Goal: Task Accomplishment & Management: Manage account settings

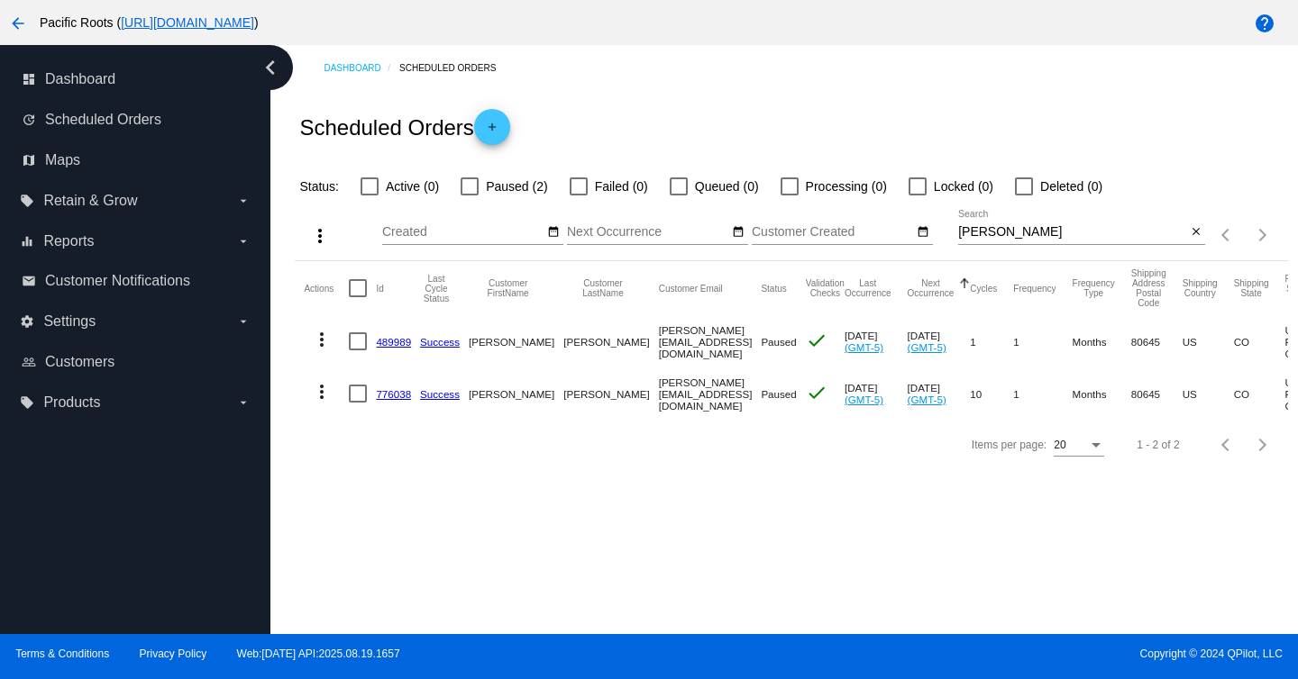
click at [1016, 233] on input "[PERSON_NAME]" at bounding box center [1072, 232] width 228 height 14
type input "[PERSON_NAME]"
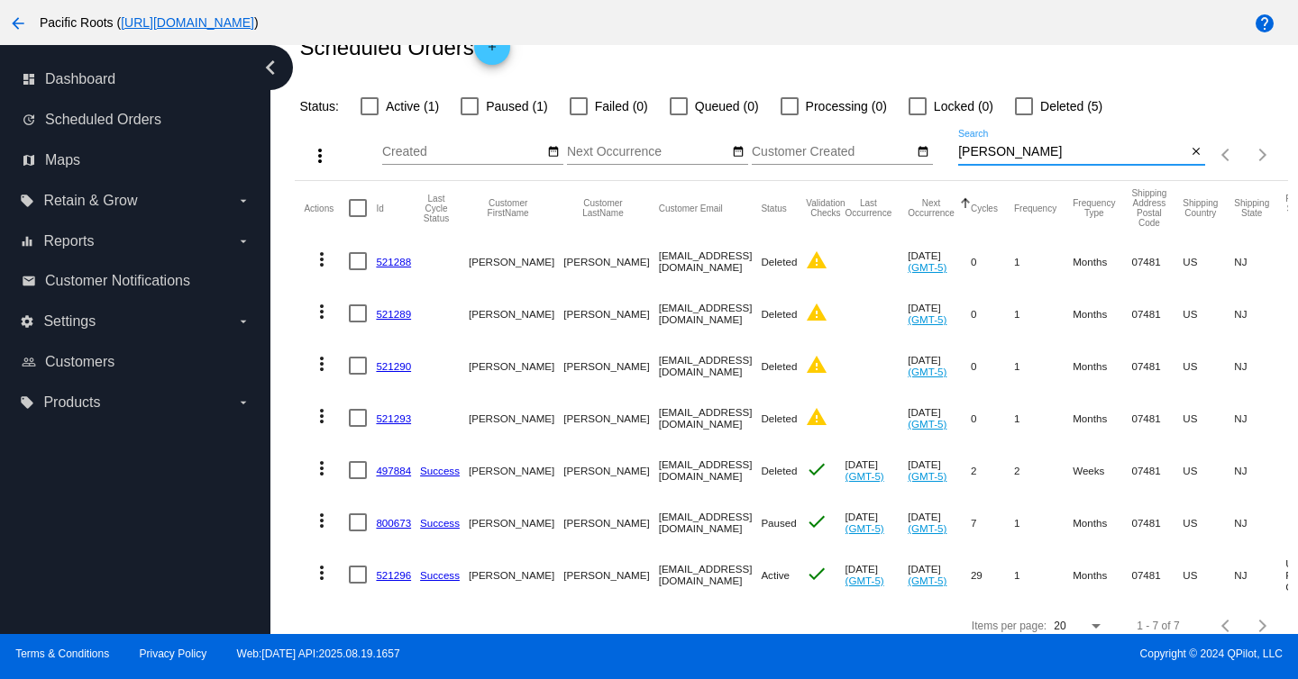
scroll to position [99, 0]
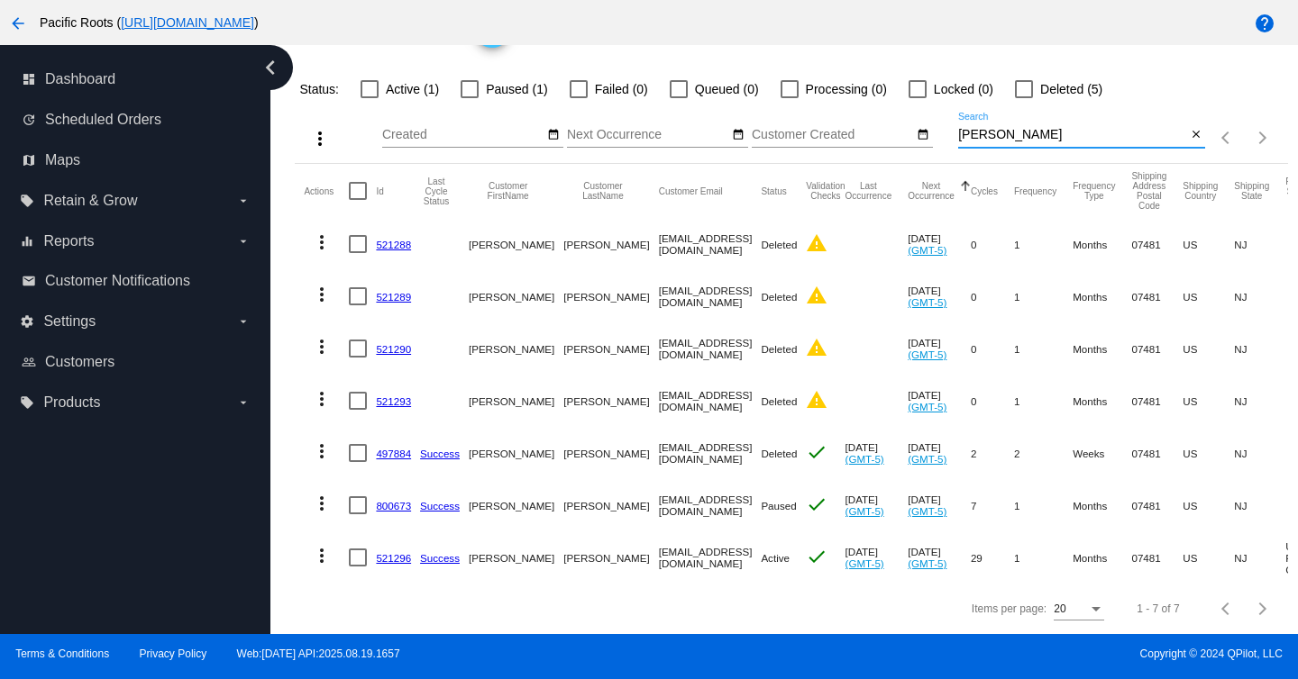
click at [396, 555] on link "521296" at bounding box center [393, 558] width 35 height 12
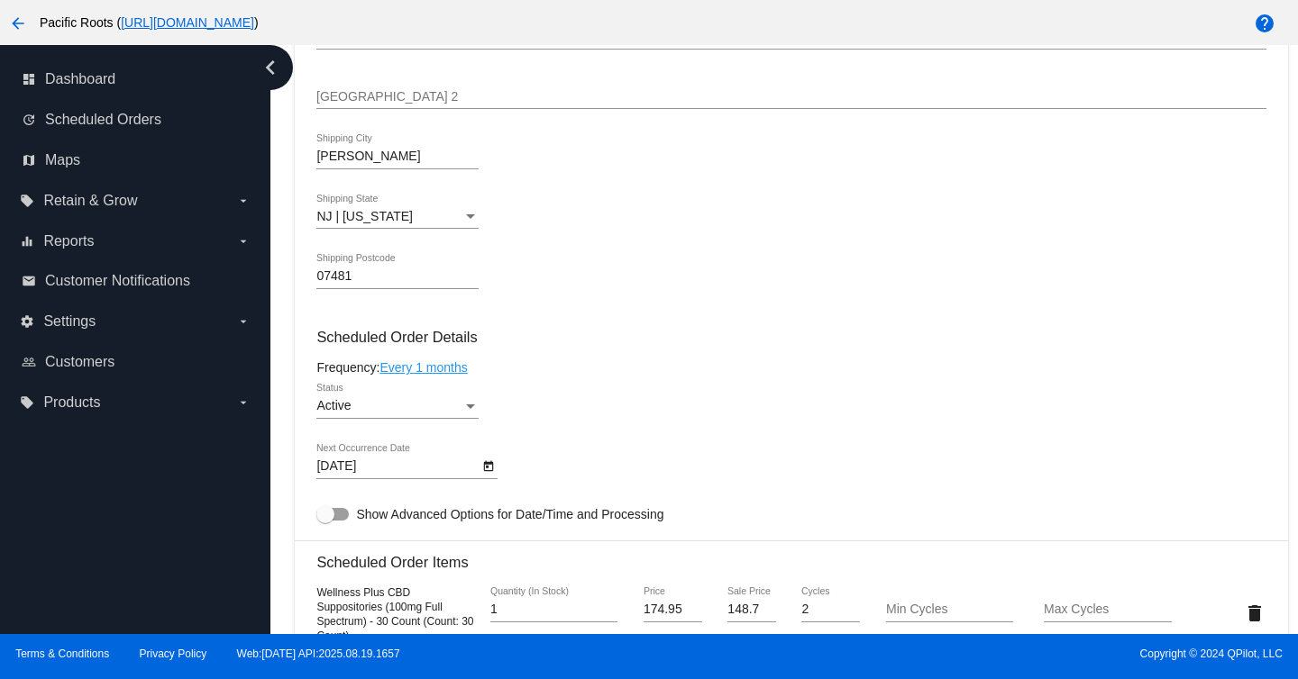
scroll to position [787, 0]
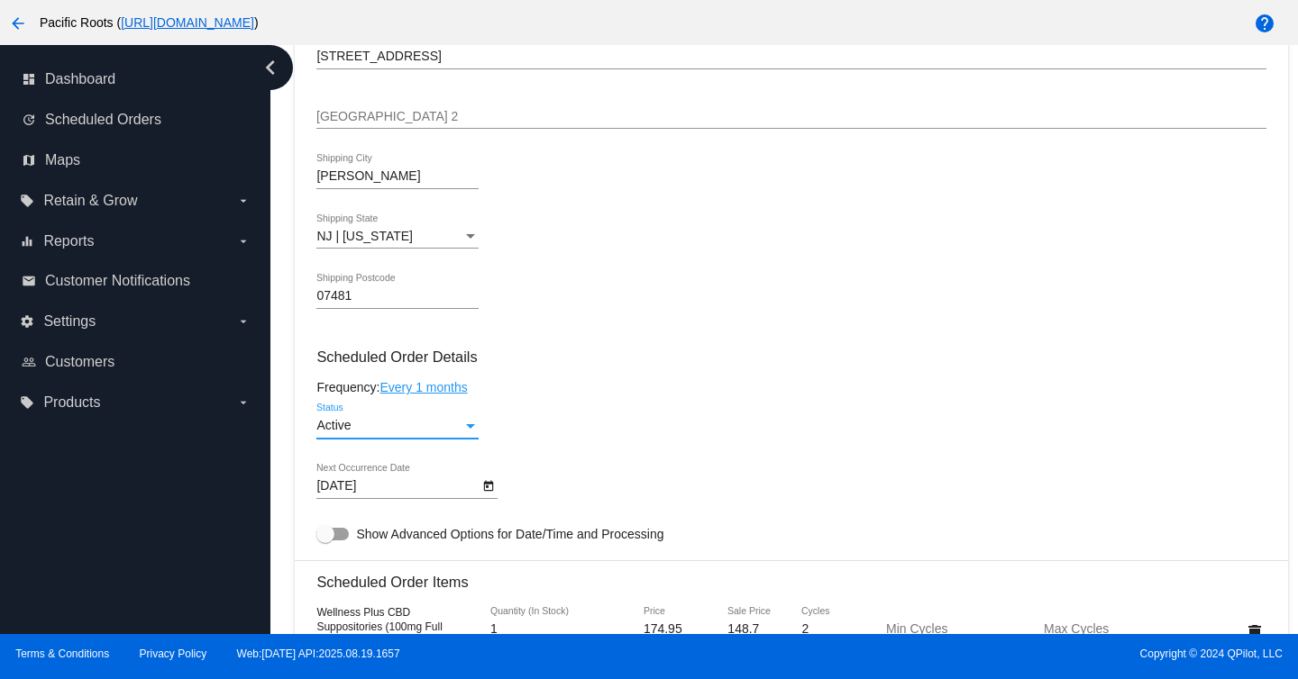
click at [445, 432] on div "Active" at bounding box center [389, 426] width 146 height 14
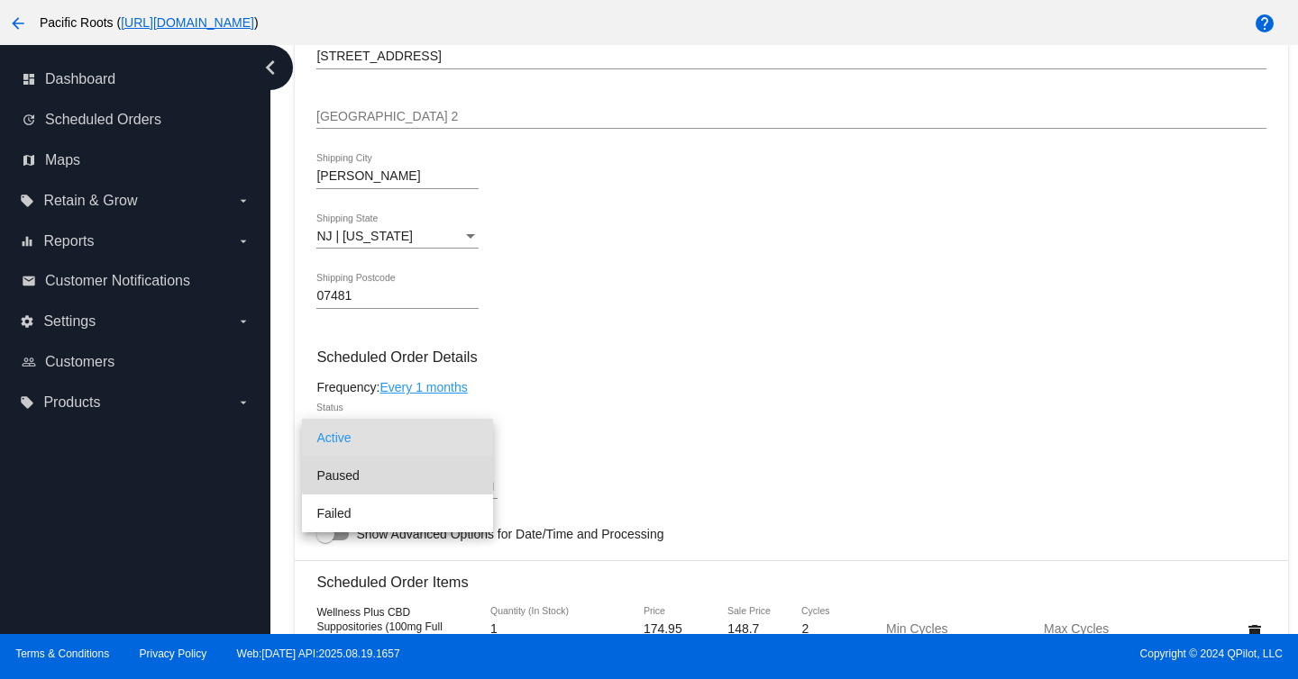
click at [403, 474] on span "Paused" at bounding box center [397, 476] width 162 height 38
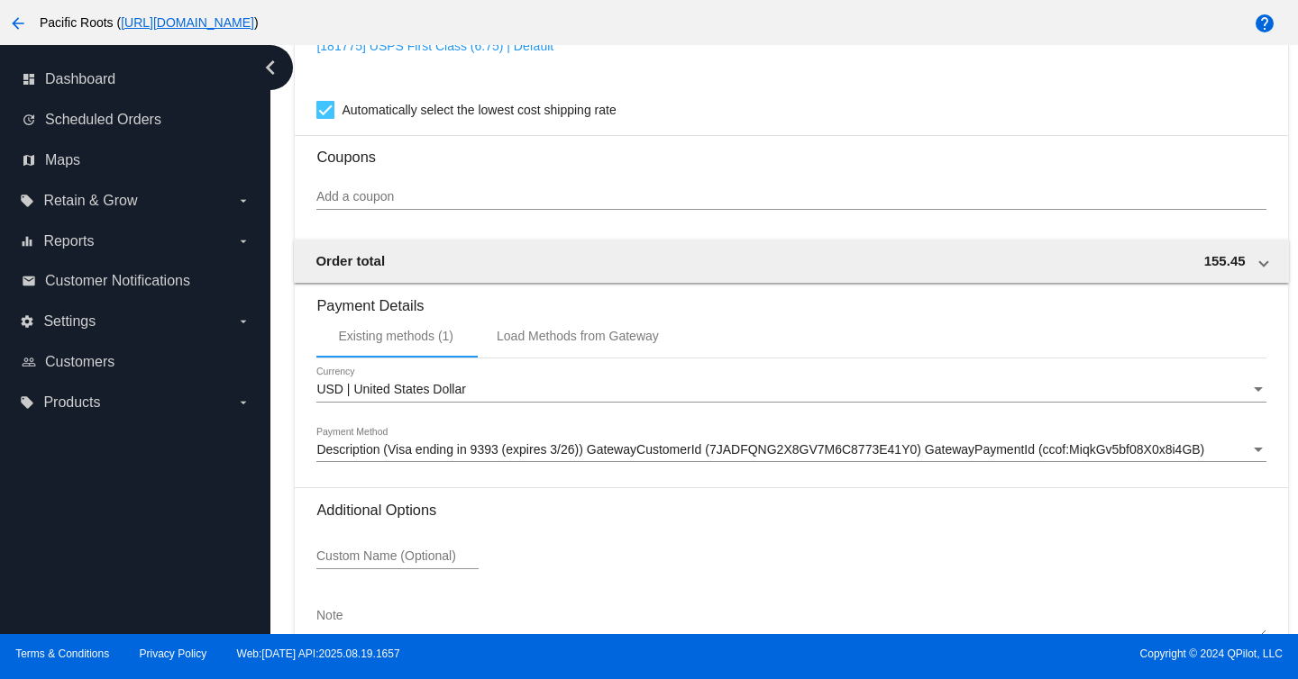
scroll to position [1667, 0]
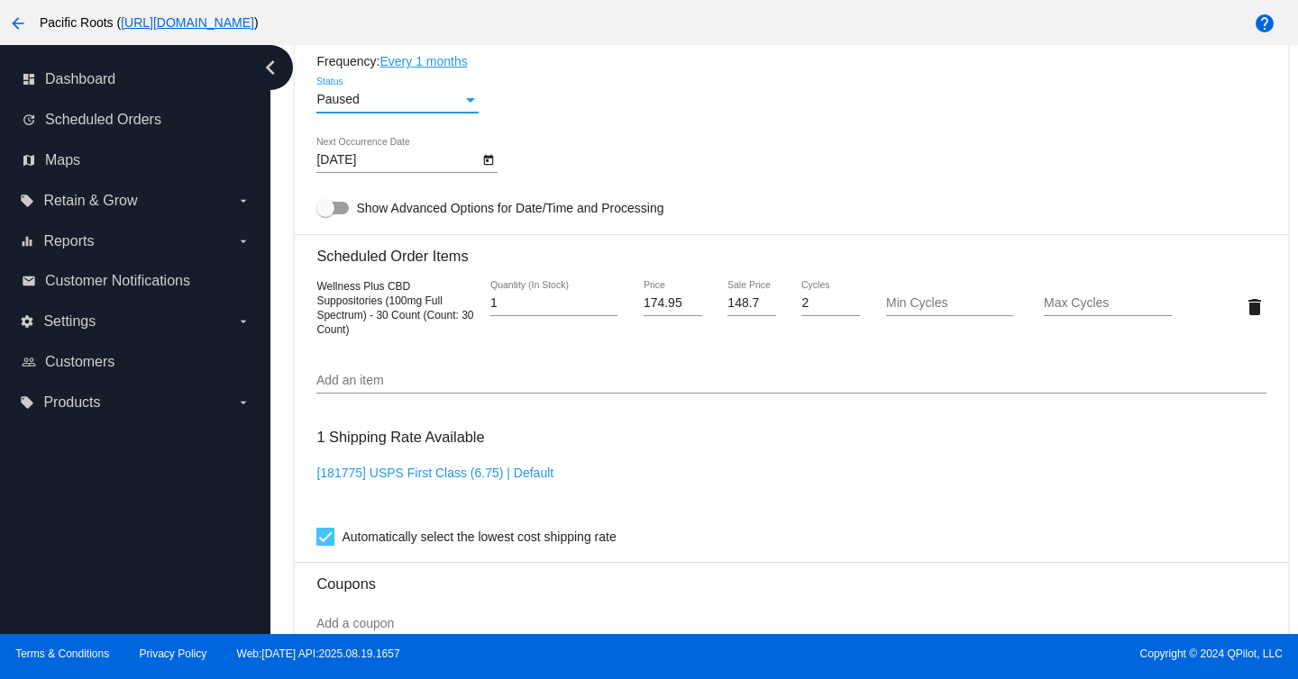
scroll to position [718, 0]
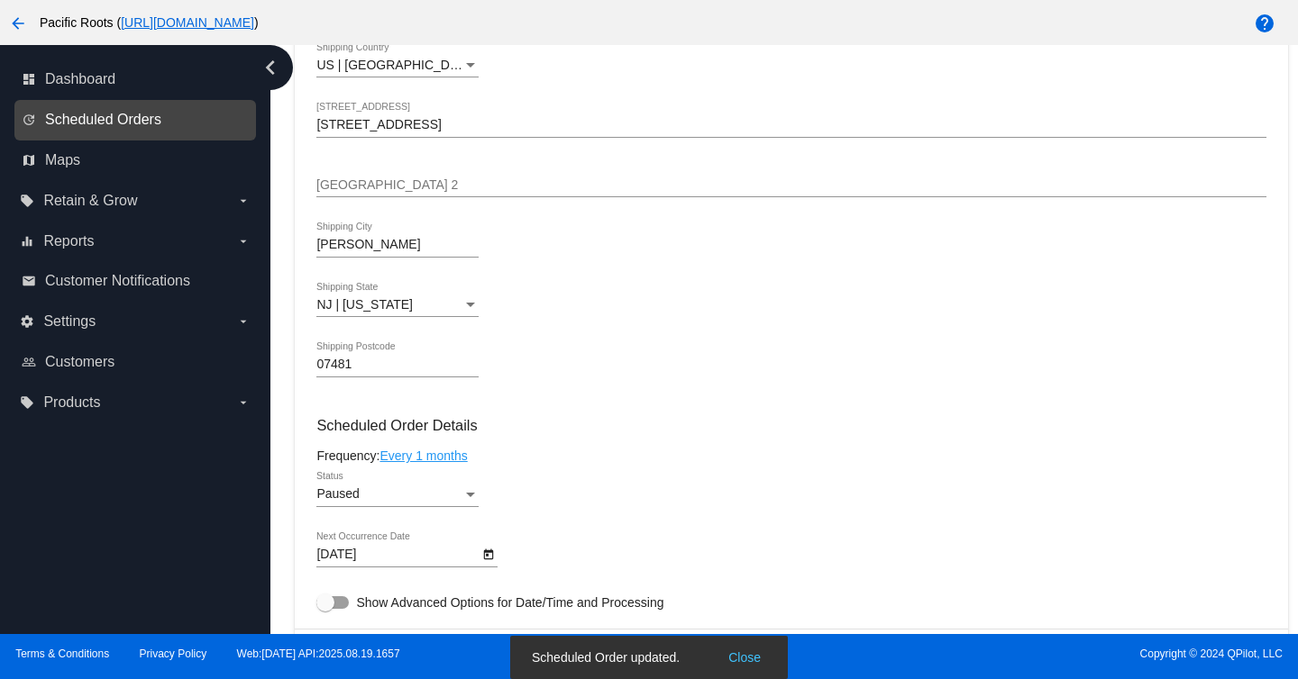
click at [158, 119] on span "Scheduled Orders" at bounding box center [103, 120] width 116 height 16
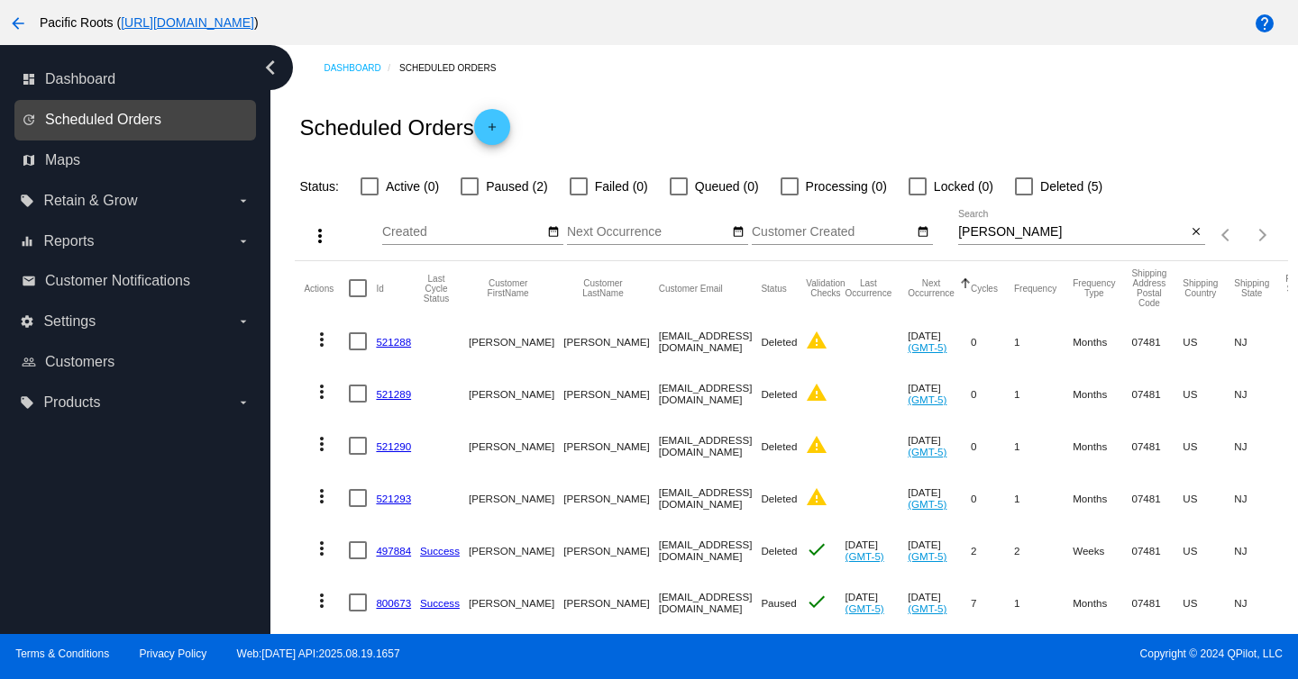
click at [132, 115] on span "Scheduled Orders" at bounding box center [103, 120] width 116 height 16
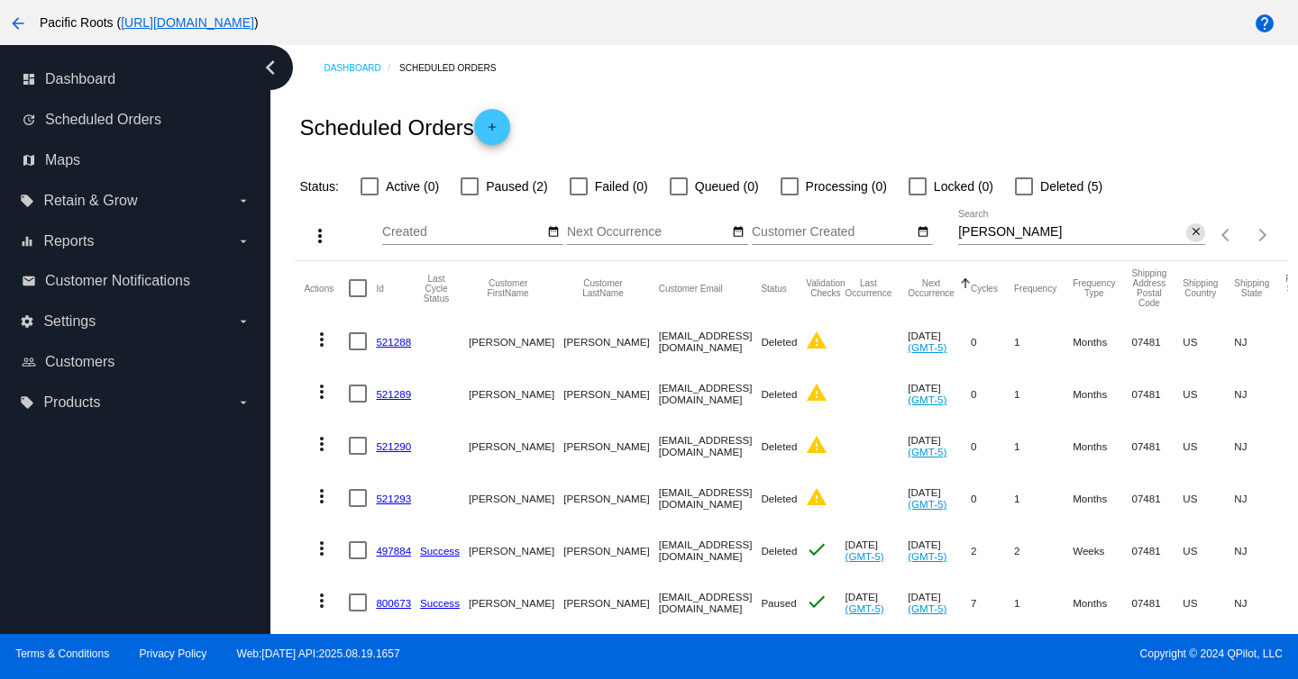
click at [1192, 235] on mat-icon "close" at bounding box center [1195, 232] width 13 height 14
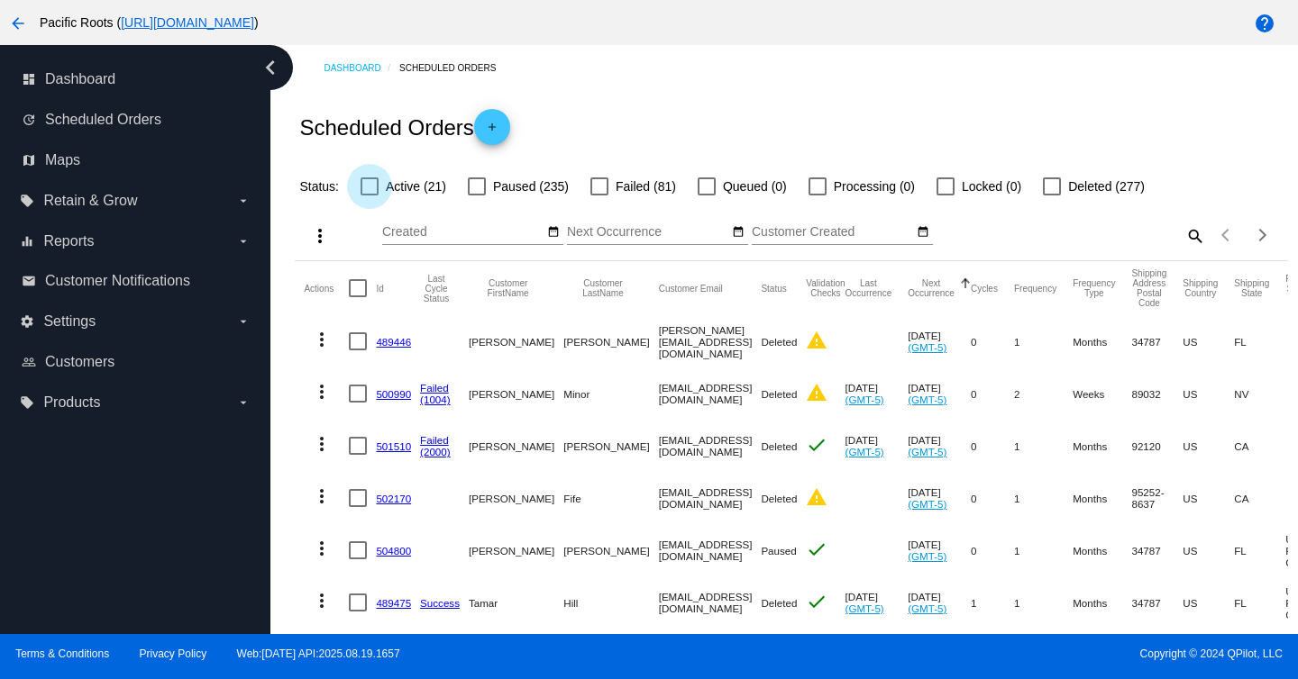
click at [368, 189] on div at bounding box center [369, 187] width 18 height 18
click at [369, 196] on input "Active (21)" at bounding box center [369, 196] width 1 height 1
checkbox input "true"
